Goal: Transaction & Acquisition: Download file/media

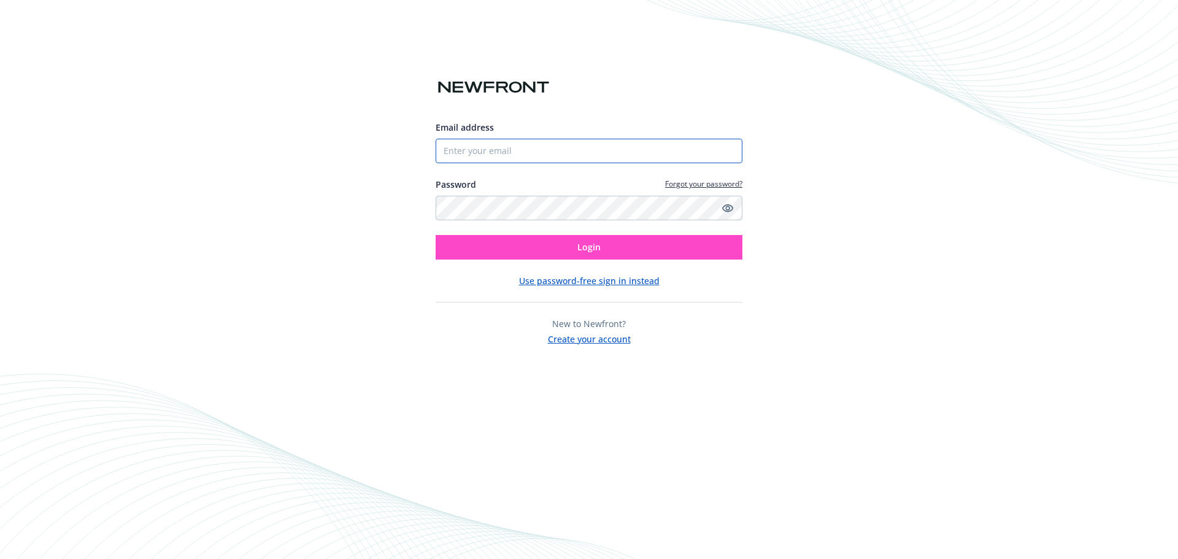
type input "[EMAIL_ADDRESS][DOMAIN_NAME]"
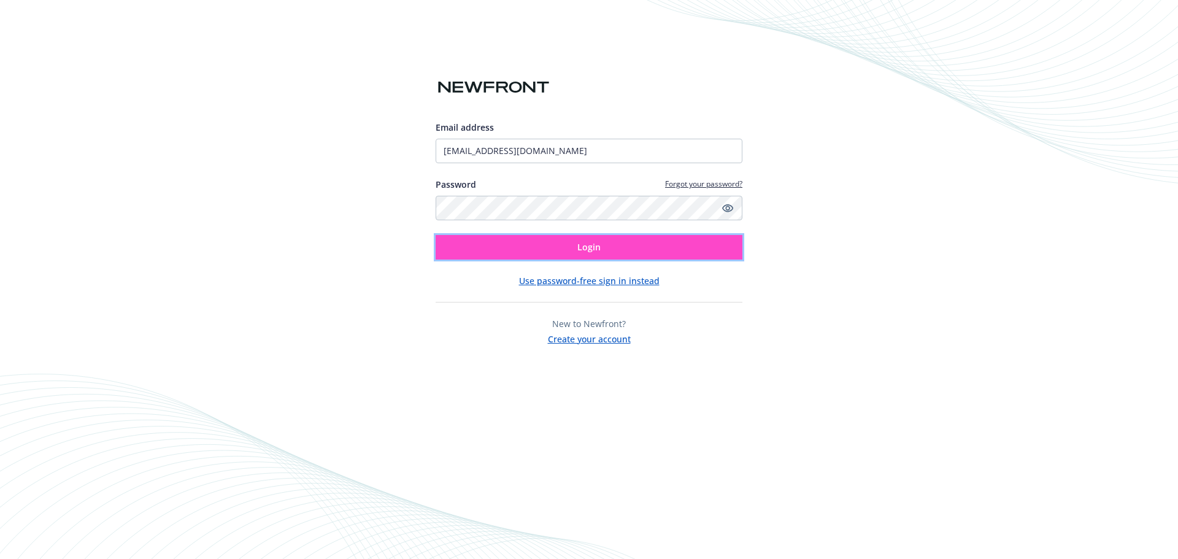
click at [477, 255] on button "Login" at bounding box center [589, 247] width 307 height 25
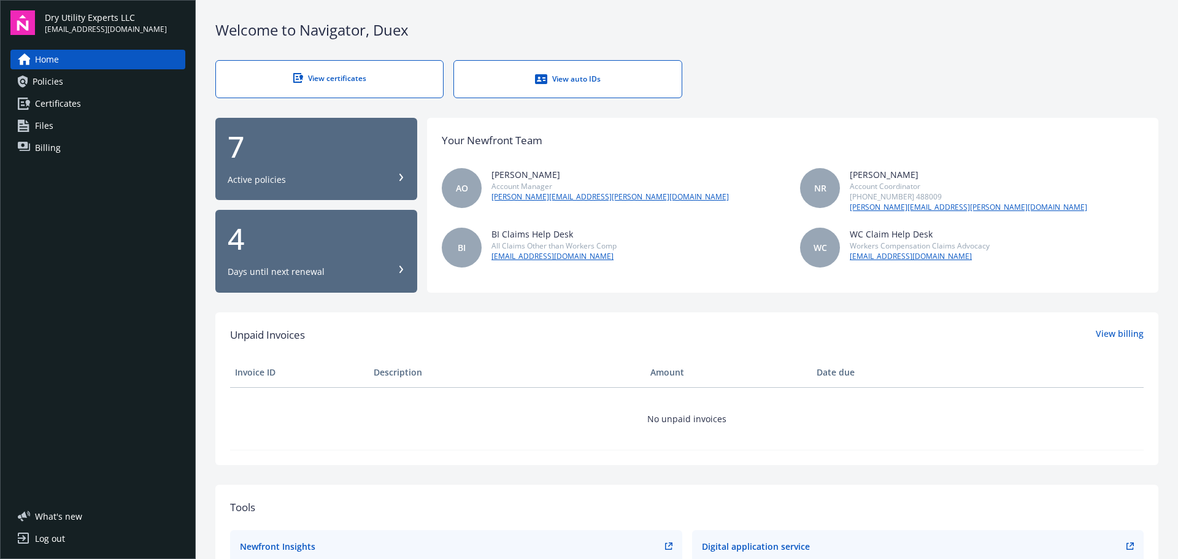
click at [52, 106] on span "Certificates" at bounding box center [58, 104] width 46 height 20
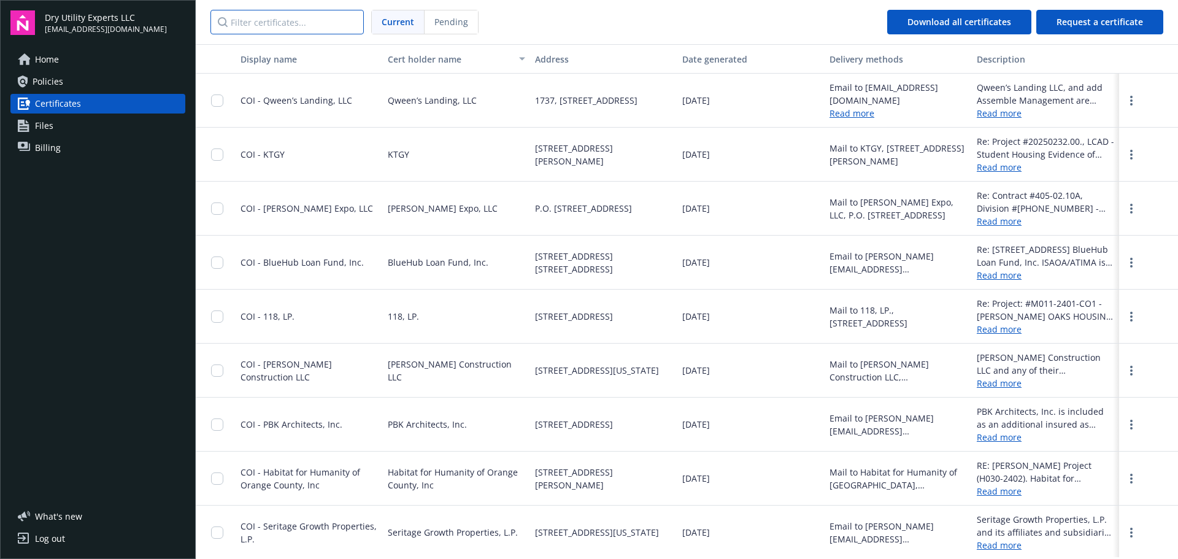
click at [276, 23] on input "Filter certificates..." at bounding box center [287, 22] width 153 height 25
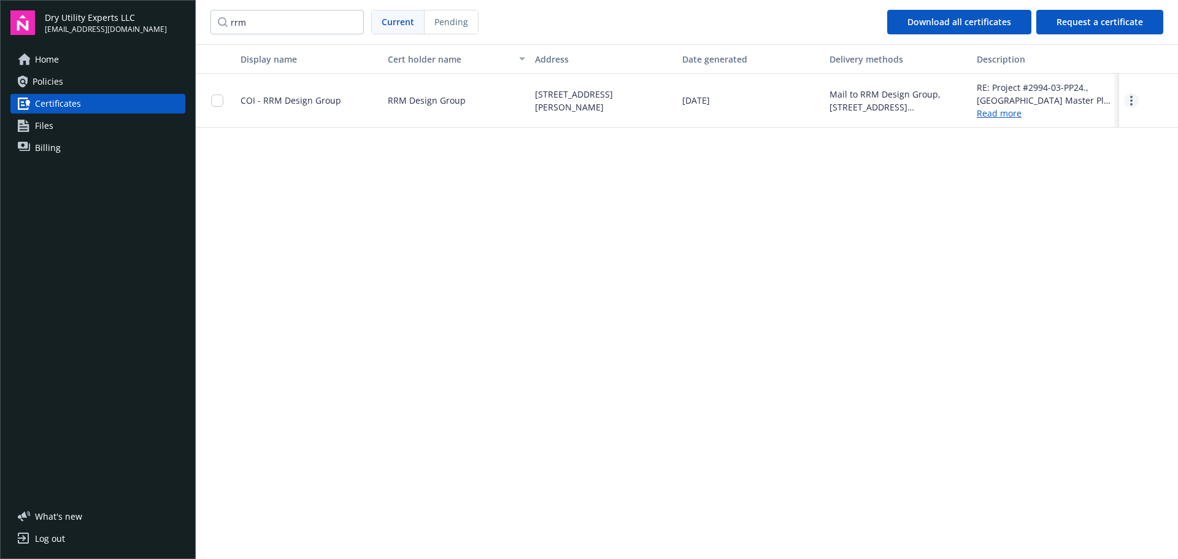
click at [1128, 101] on link "more" at bounding box center [1131, 100] width 15 height 15
click at [1085, 128] on link "Download" at bounding box center [1098, 126] width 80 height 25
drag, startPoint x: 1112, startPoint y: 282, endPoint x: 628, endPoint y: 357, distance: 489.9
click at [1112, 282] on div "Display name Cert holder name Address Date generated Delivery methods Descripti…" at bounding box center [687, 300] width 983 height 513
drag, startPoint x: 460, startPoint y: 379, endPoint x: 443, endPoint y: 358, distance: 27.0
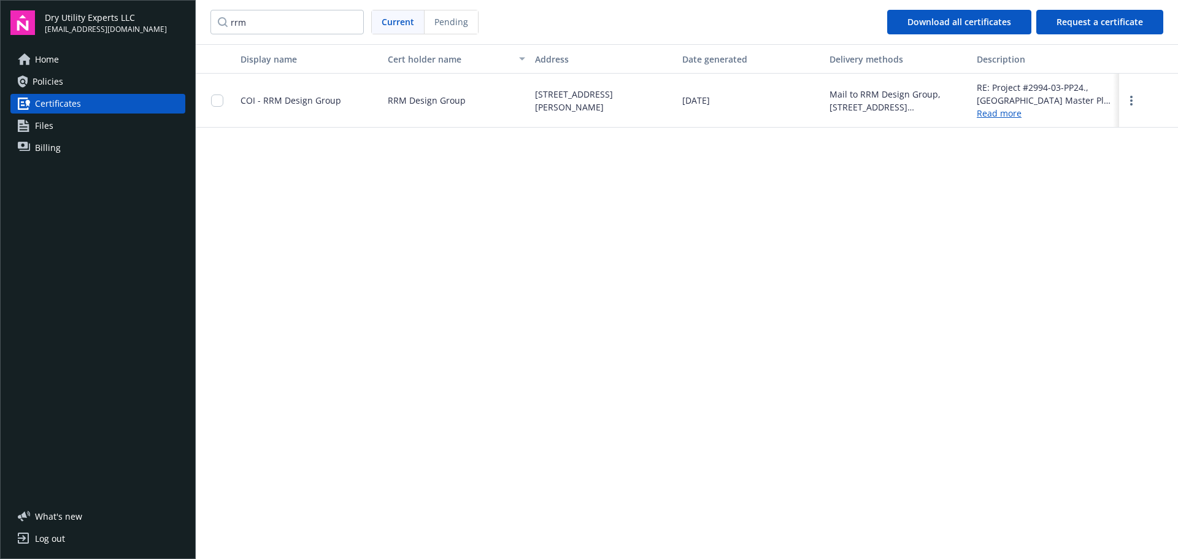
click at [461, 377] on div "Display name Cert holder name Address Date generated Delivery methods Descripti…" at bounding box center [687, 300] width 983 height 513
drag, startPoint x: 280, startPoint y: 27, endPoint x: 189, endPoint y: 18, distance: 91.9
click at [189, 18] on div "Dry Utility Experts LLC [EMAIL_ADDRESS][DOMAIN_NAME] Home Policies Certificates…" at bounding box center [589, 279] width 1178 height 559
drag, startPoint x: 1134, startPoint y: 101, endPoint x: 1116, endPoint y: 101, distance: 17.2
click at [1134, 101] on link "more" at bounding box center [1131, 100] width 15 height 15
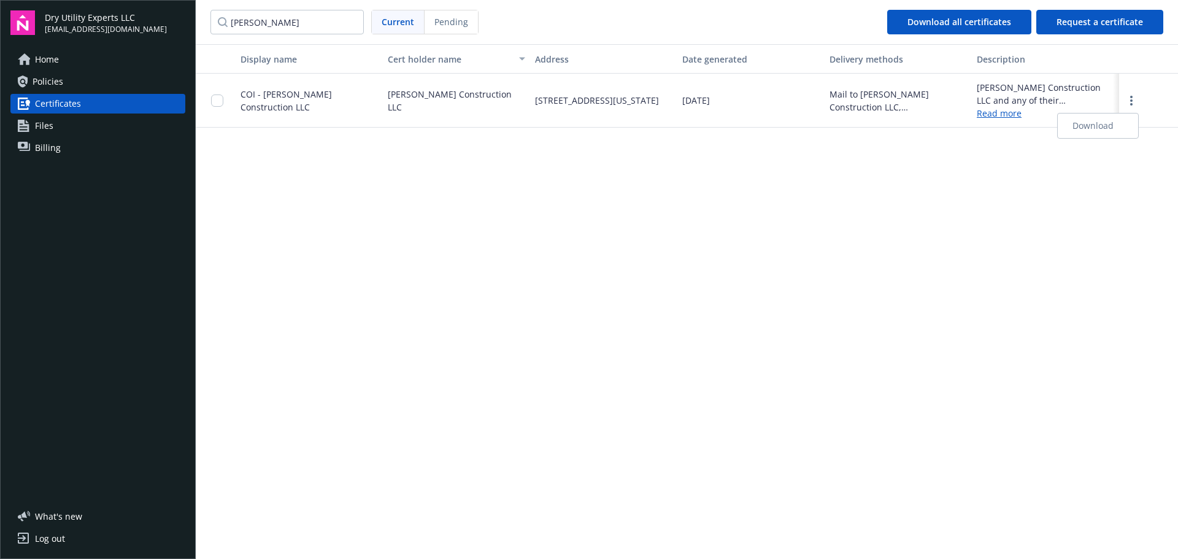
click at [1095, 127] on link "Download" at bounding box center [1098, 126] width 80 height 25
click at [290, 28] on input "[PERSON_NAME]" at bounding box center [287, 22] width 153 height 25
drag, startPoint x: 290, startPoint y: 26, endPoint x: 181, endPoint y: 26, distance: 108.6
click at [181, 26] on div "Dry Utility Experts LLC [EMAIL_ADDRESS][DOMAIN_NAME] Home Policies Certificates…" at bounding box center [589, 279] width 1178 height 559
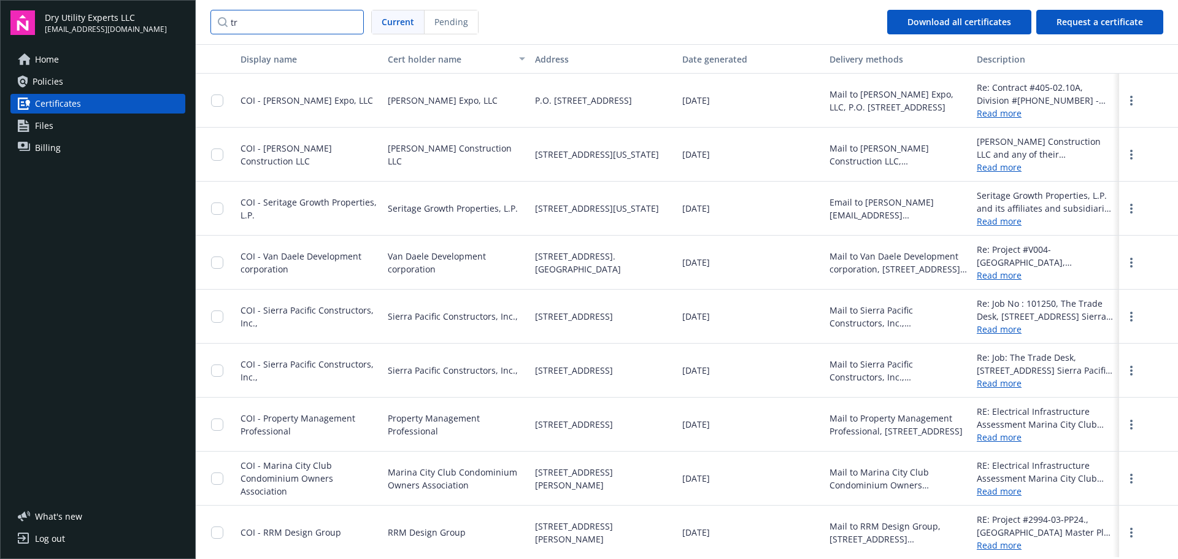
type input "t"
